Goal: Task Accomplishment & Management: Manage account settings

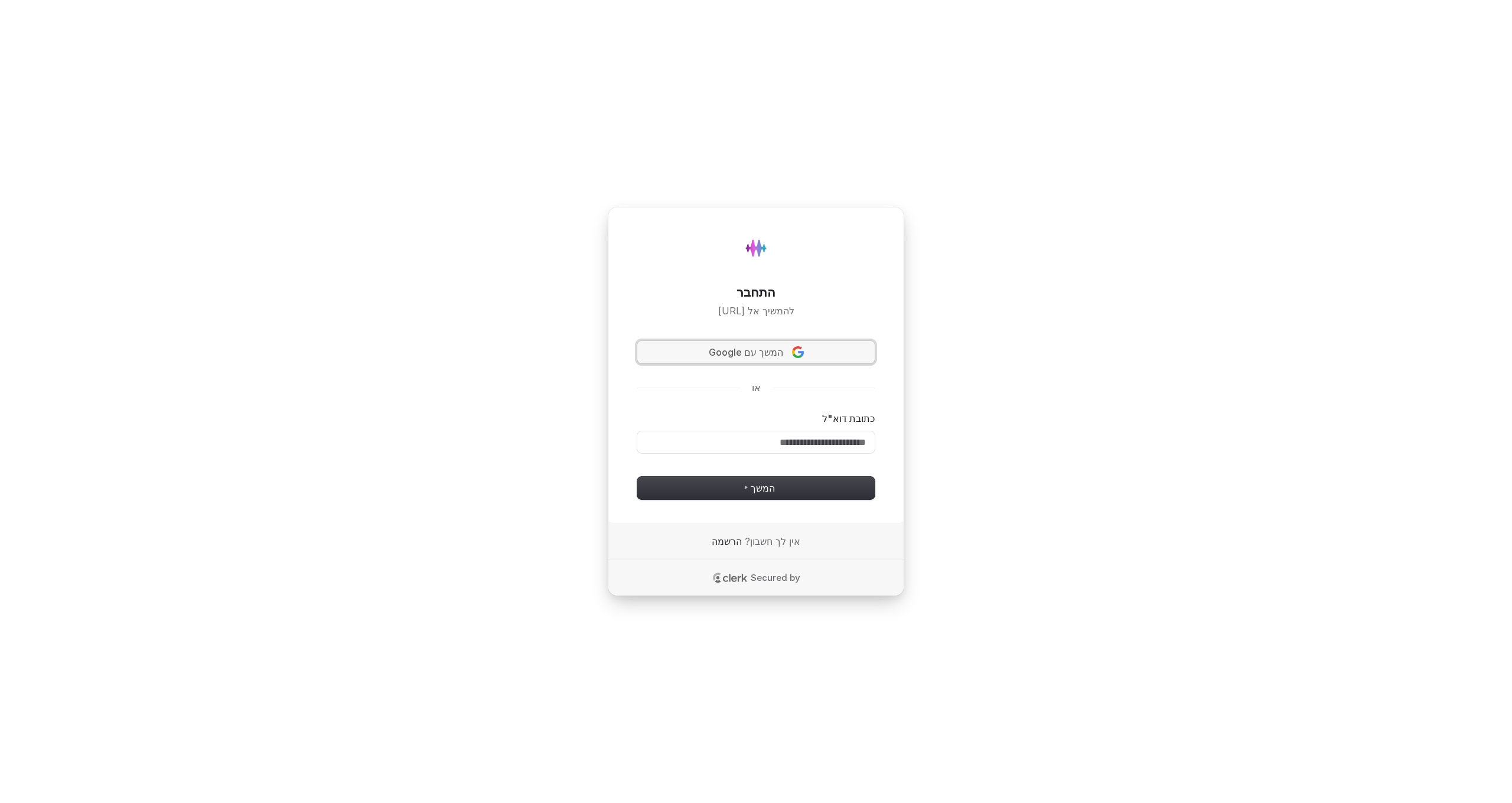
click at [806, 356] on span "המשך עם Google" at bounding box center [756, 353] width 220 height 14
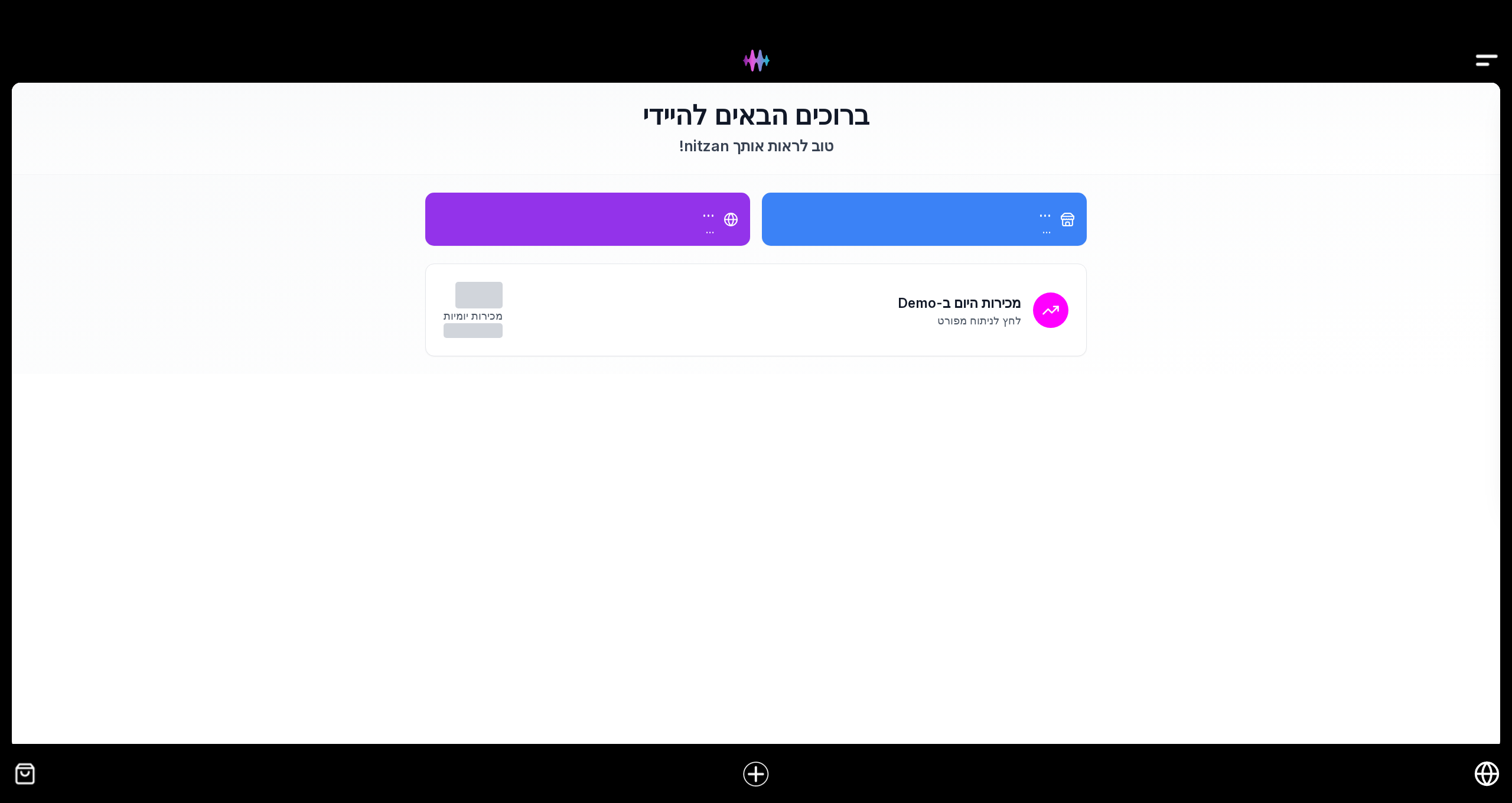
click at [1498, 776] on icon "חנות אונליין" at bounding box center [1486, 773] width 26 height 26
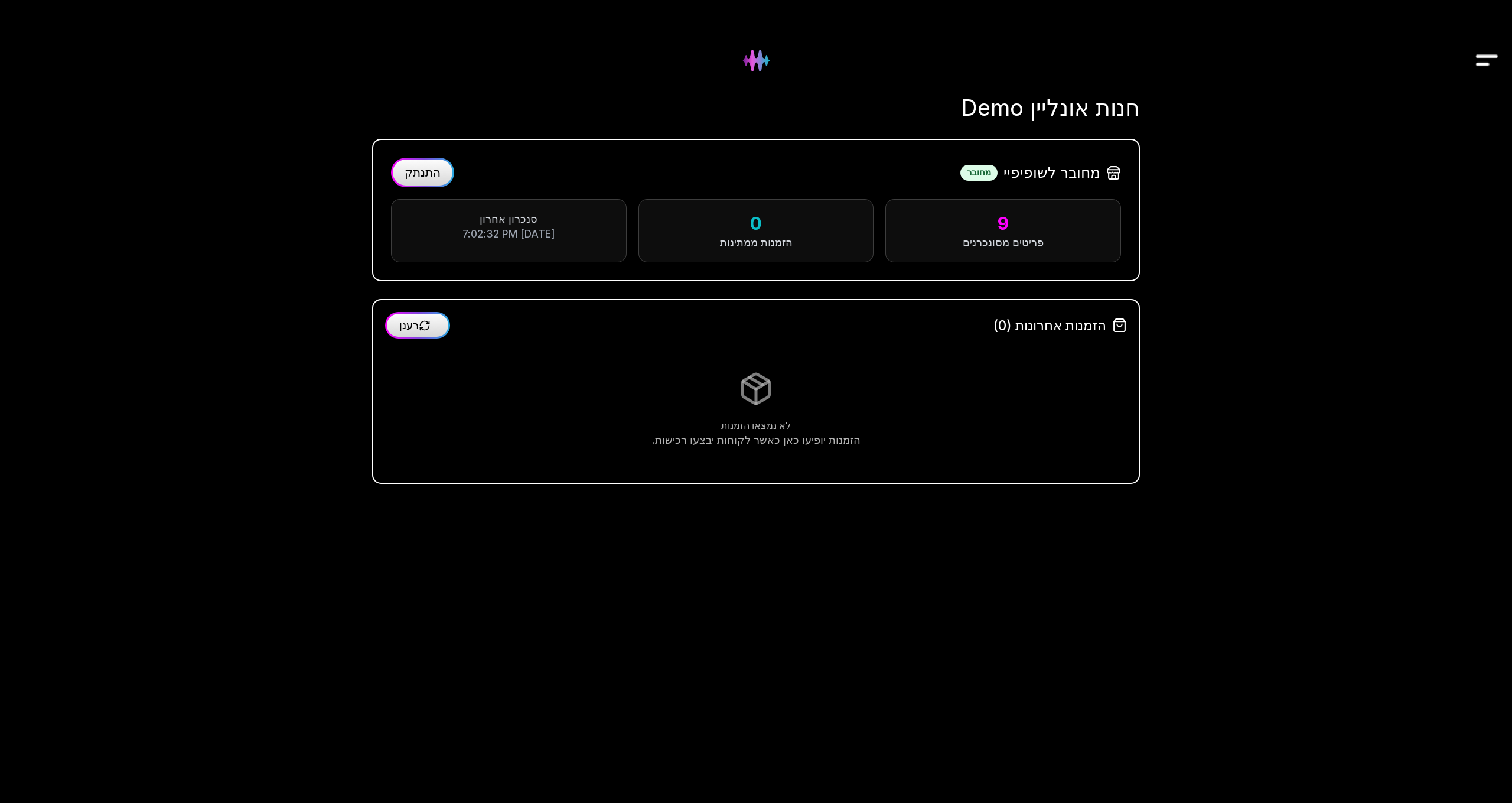
click at [409, 169] on span "התנתק" at bounding box center [423, 173] width 36 height 14
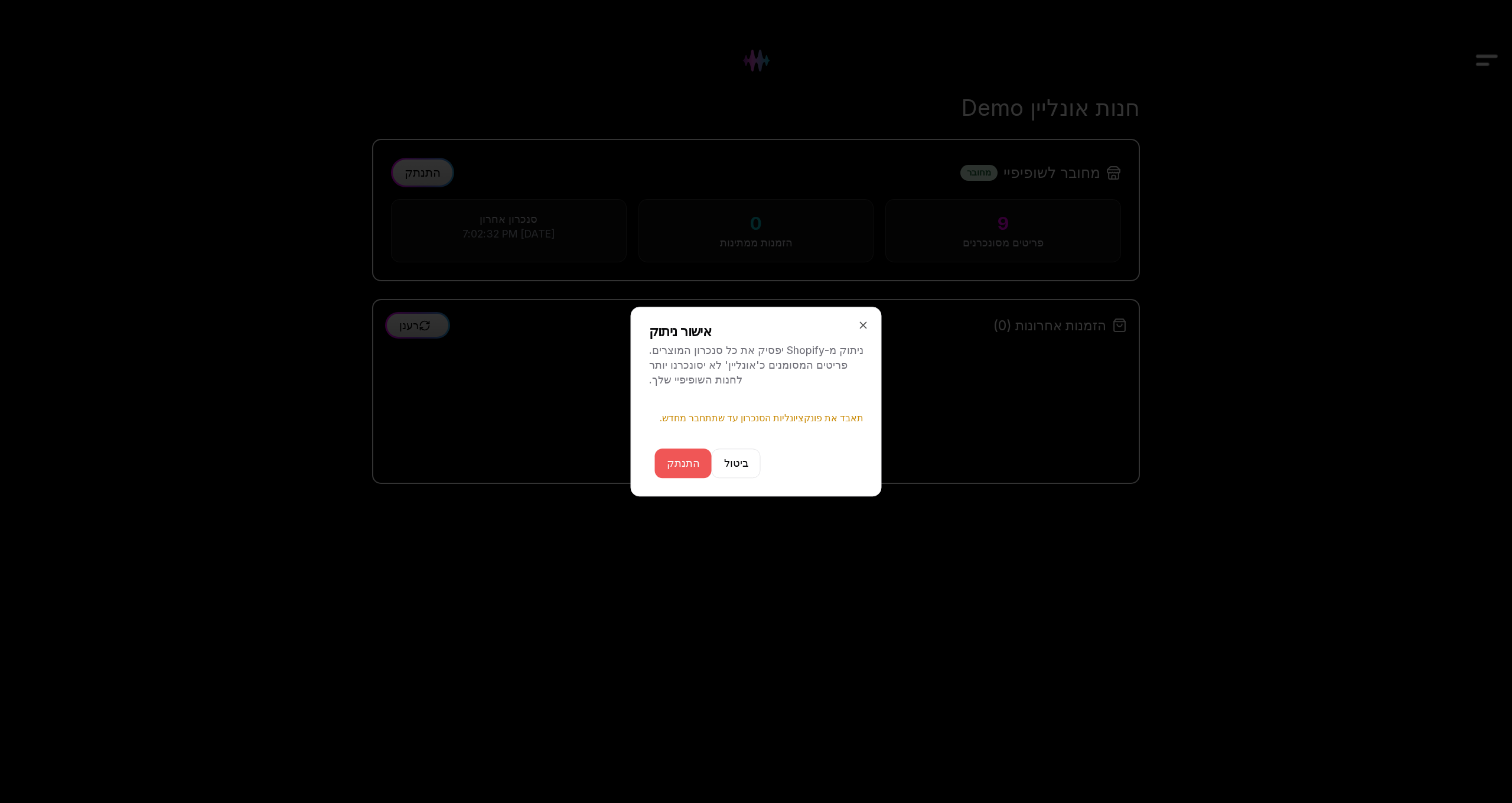
click at [698, 451] on button "התנתק" at bounding box center [683, 463] width 57 height 29
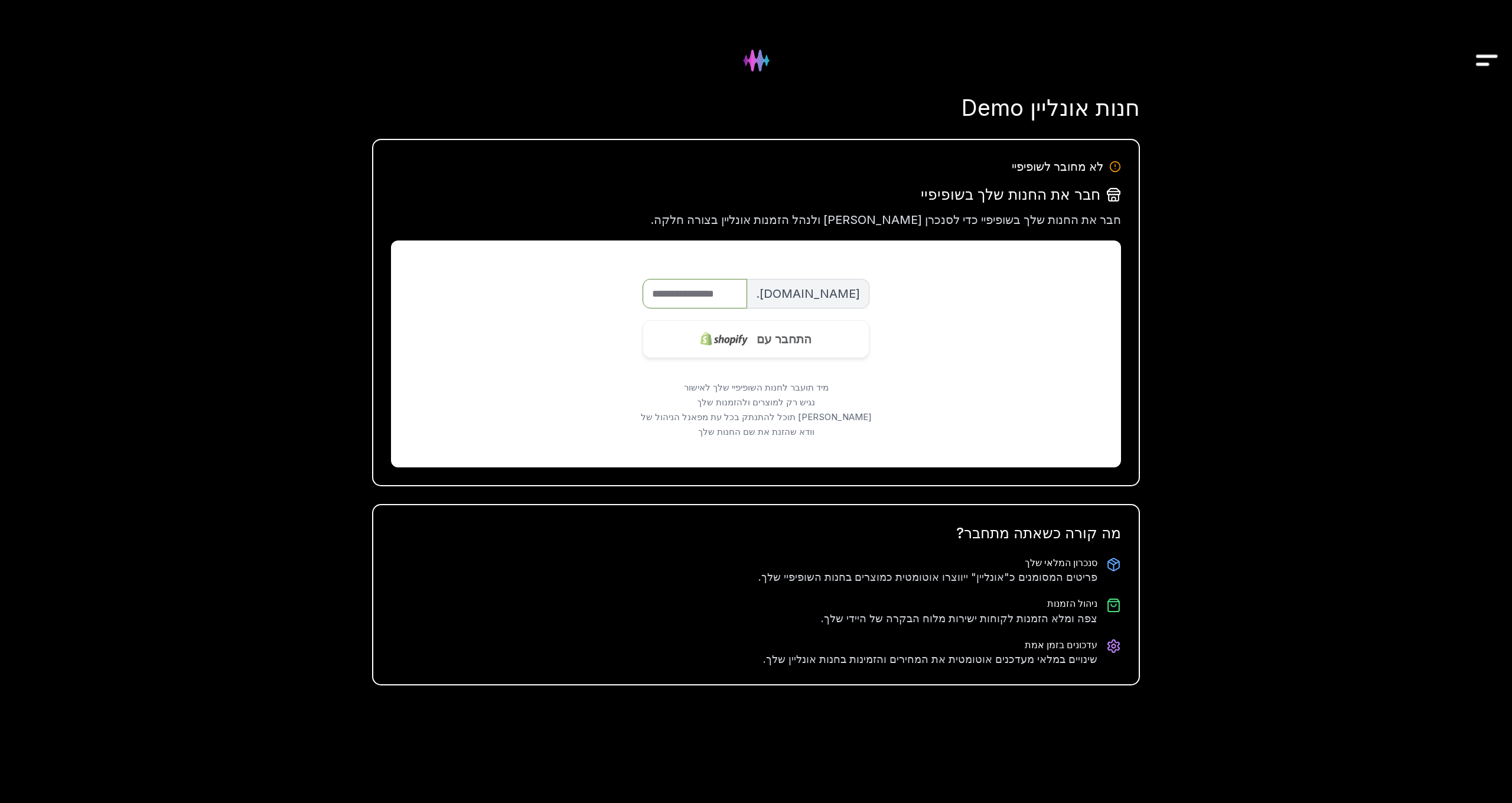
click at [716, 295] on input "שם החנות" at bounding box center [695, 293] width 105 height 29
type input "**********"
click at [756, 346] on div "התחבר עם" at bounding box center [756, 339] width 196 height 47
